Goal: Find specific page/section: Find specific page/section

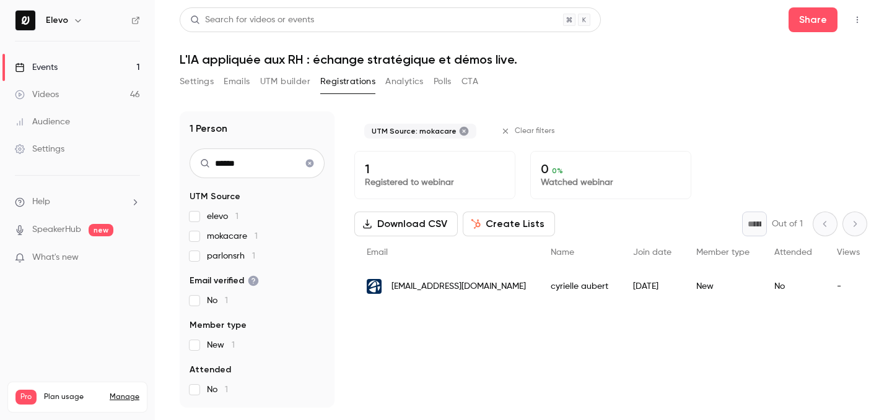
click at [128, 67] on link "Events 1" at bounding box center [77, 67] width 155 height 27
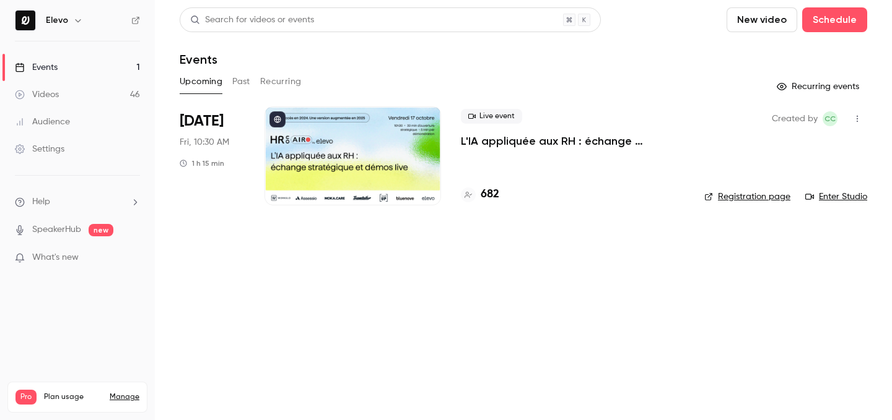
click at [492, 194] on h4 "682" at bounding box center [489, 194] width 19 height 17
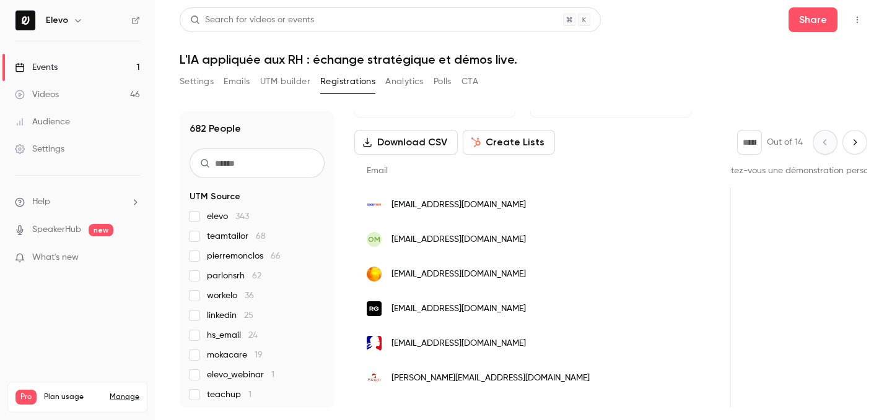
scroll to position [0, 998]
